Goal: Task Accomplishment & Management: Use online tool/utility

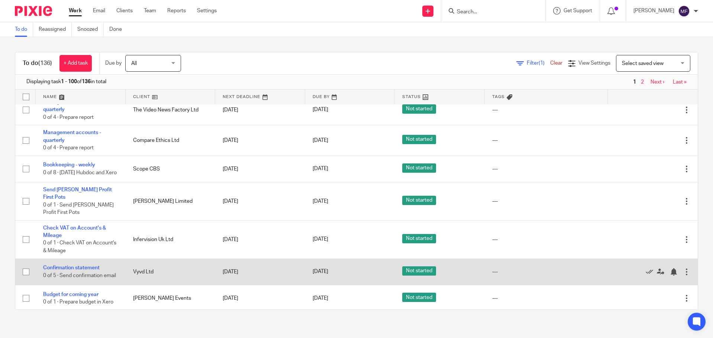
scroll to position [483, 0]
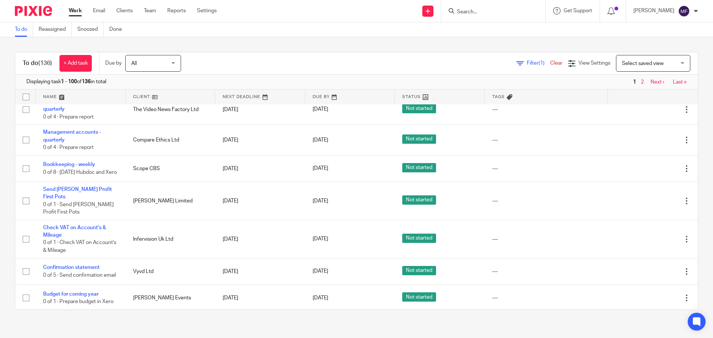
click at [38, 7] on img at bounding box center [33, 11] width 37 height 10
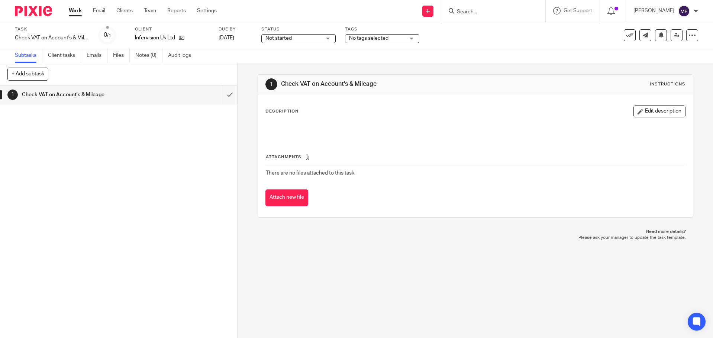
click at [24, 15] on img at bounding box center [33, 11] width 37 height 10
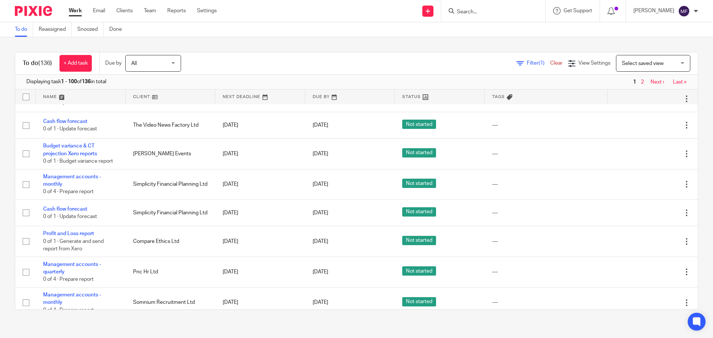
scroll to position [260, 0]
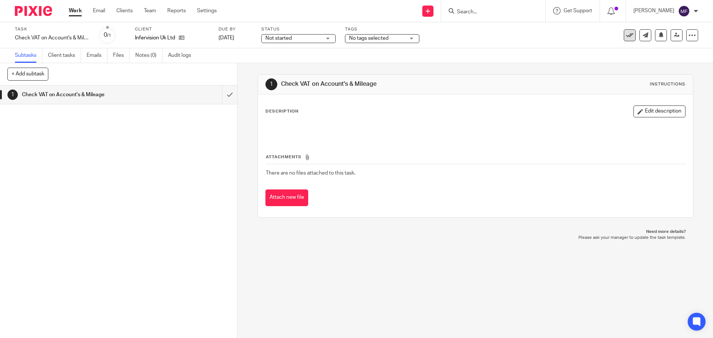
click at [626, 33] on icon at bounding box center [629, 35] width 7 height 7
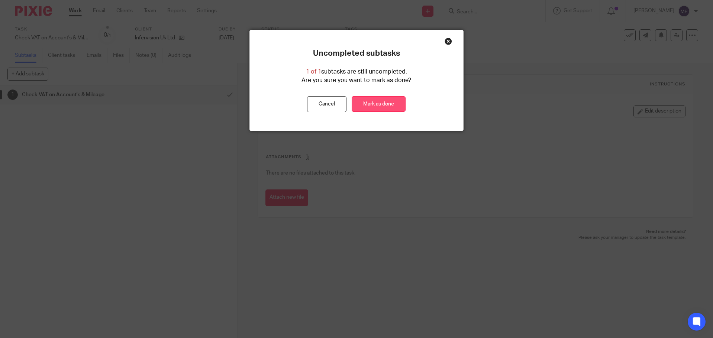
click at [375, 108] on link "Mark as done" at bounding box center [379, 104] width 54 height 16
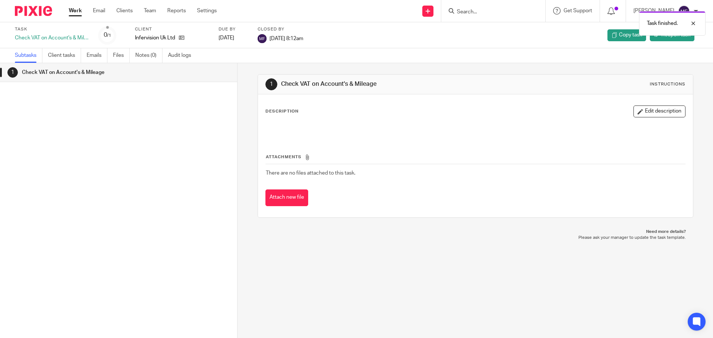
click at [31, 13] on img at bounding box center [33, 11] width 37 height 10
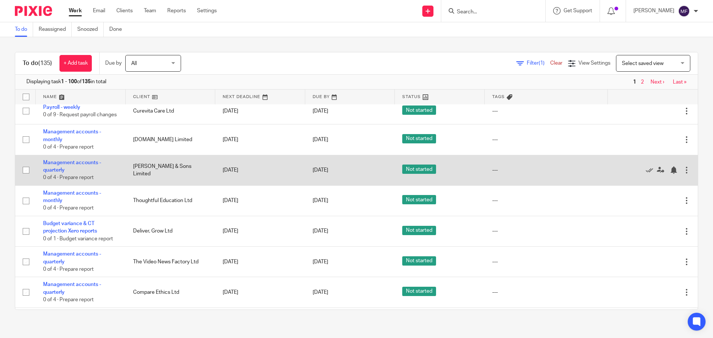
scroll to position [74, 0]
